Goal: Task Accomplishment & Management: Complete application form

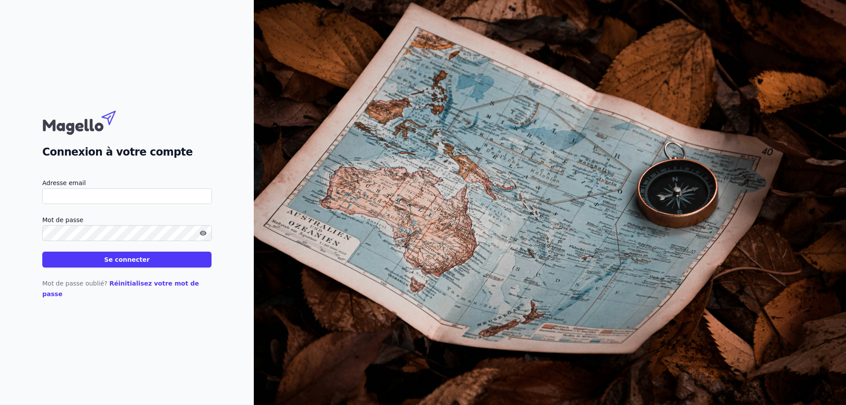
type input "[EMAIL_ADDRESS][DOMAIN_NAME]"
click at [148, 263] on button "Se connecter" at bounding box center [126, 260] width 169 height 16
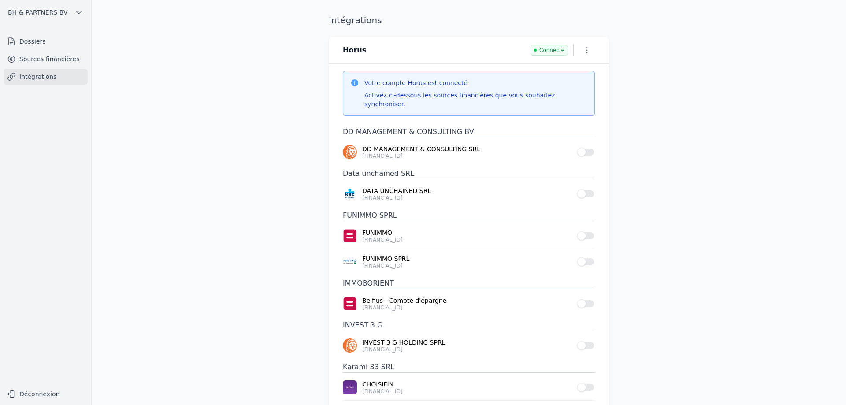
click at [51, 41] on link "Dossiers" at bounding box center [46, 41] width 84 height 16
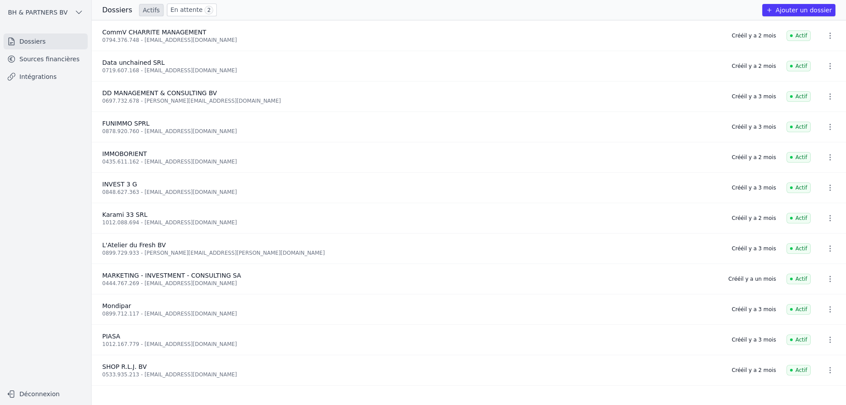
click at [781, 8] on button "Ajouter un dossier" at bounding box center [798, 10] width 73 height 12
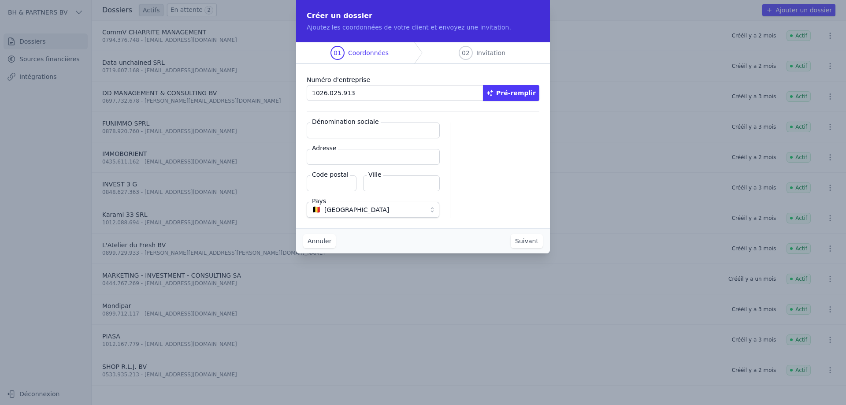
type input "1026.025.913"
click at [515, 93] on button "Pré-remplir" at bounding box center [511, 93] width 56 height 16
type input "B-Unisound SRL"
type input "[STREET_ADDRESS]"
type input "6110"
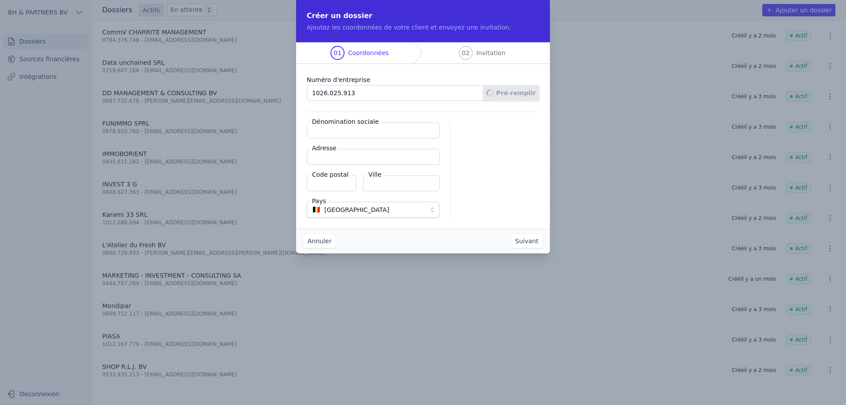
type input "[GEOGRAPHIC_DATA]"
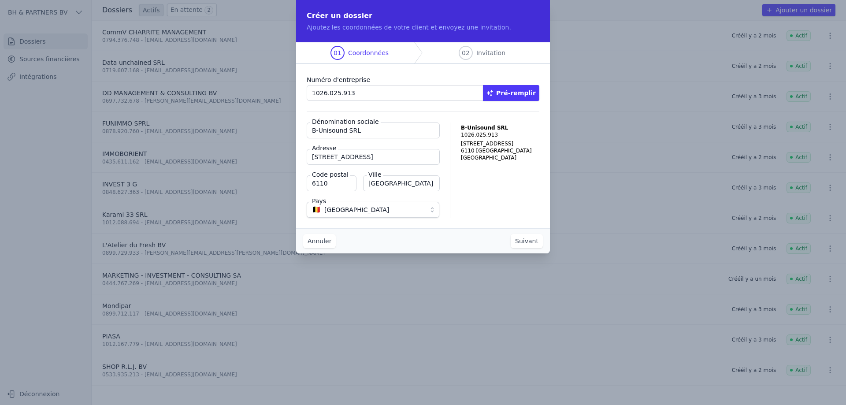
click at [535, 238] on button "Suivant" at bounding box center [527, 241] width 32 height 14
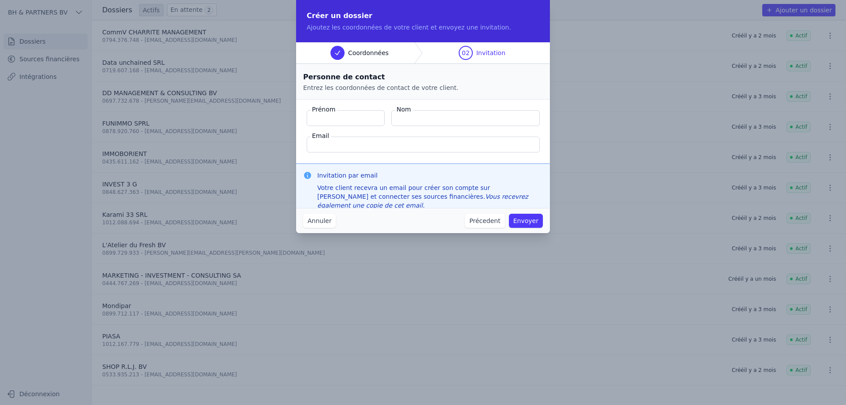
click at [359, 115] on input "Prénom" at bounding box center [346, 118] width 78 height 16
type input "[PERSON_NAME]"
type input "Chakouki"
type input "[PERSON_NAME][EMAIL_ADDRESS][DOMAIN_NAME]"
click at [532, 224] on button "Envoyer" at bounding box center [526, 221] width 34 height 14
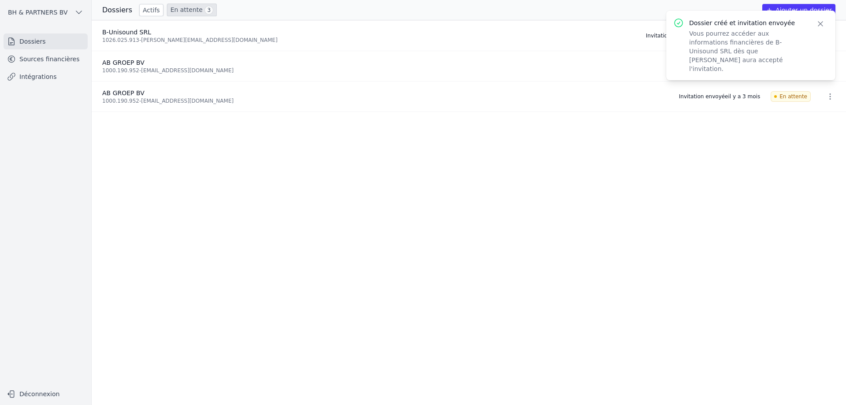
click at [822, 22] on icon "button" at bounding box center [820, 24] width 4 height 4
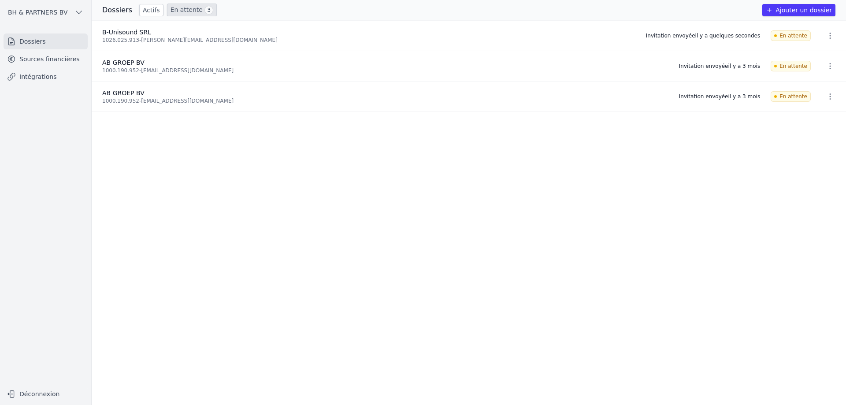
click at [826, 34] on icon "button" at bounding box center [830, 35] width 9 height 9
click at [715, 38] on div at bounding box center [423, 202] width 846 height 405
click at [146, 37] on div "1026.025.913 - [PERSON_NAME][EMAIL_ADDRESS][DOMAIN_NAME]" at bounding box center [368, 40] width 533 height 7
click at [45, 56] on link "Sources financières" at bounding box center [46, 59] width 84 height 16
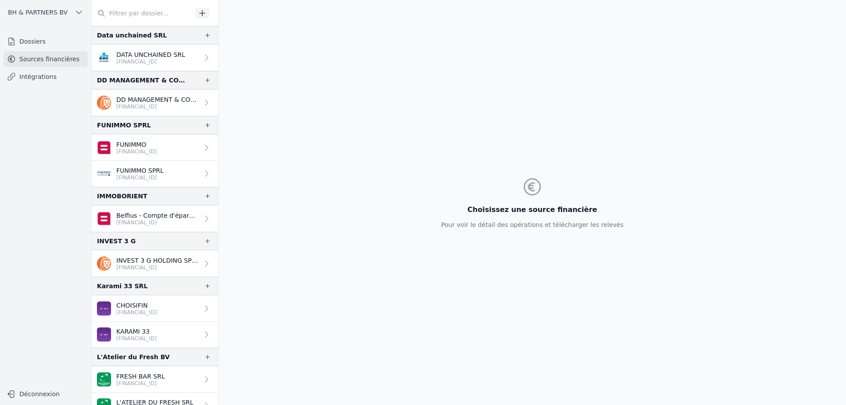
click at [48, 42] on link "Dossiers" at bounding box center [46, 41] width 84 height 16
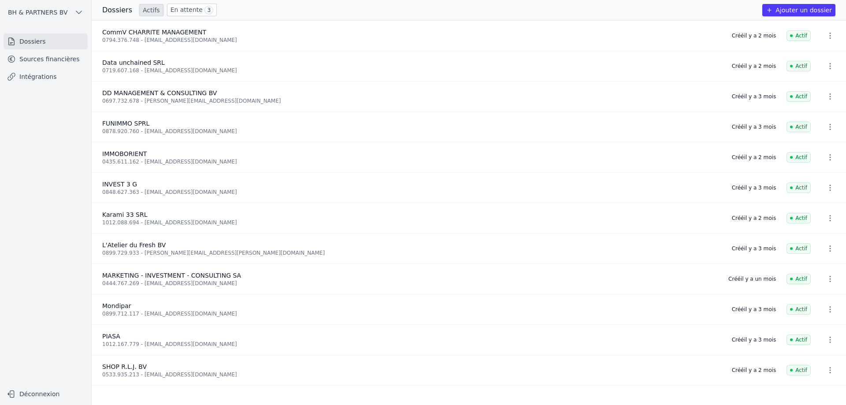
click at [180, 11] on link "En attente 3" at bounding box center [192, 10] width 50 height 13
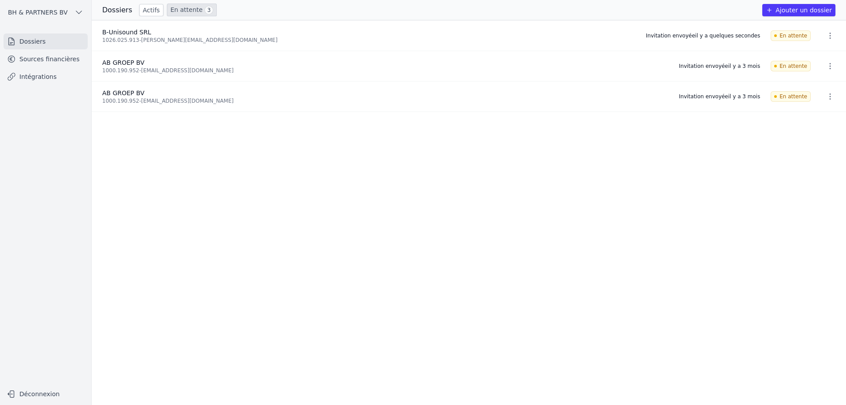
click at [131, 33] on span "B-Unisound SRL" at bounding box center [126, 32] width 49 height 7
click at [137, 42] on div "1026.025.913 - [PERSON_NAME][EMAIL_ADDRESS][DOMAIN_NAME]" at bounding box center [368, 40] width 533 height 7
click at [771, 8] on icon "button" at bounding box center [769, 10] width 4 height 4
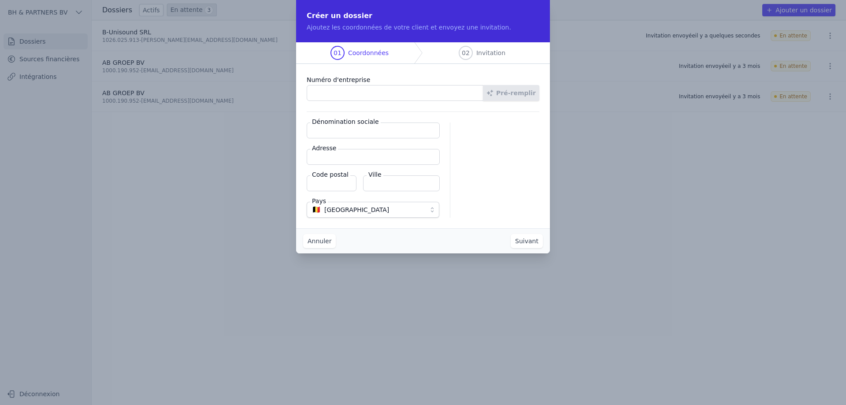
click at [478, 52] on span "Invitation" at bounding box center [490, 52] width 29 height 9
click at [322, 241] on button "Annuler" at bounding box center [319, 241] width 33 height 14
